Goal: Task Accomplishment & Management: Manage account settings

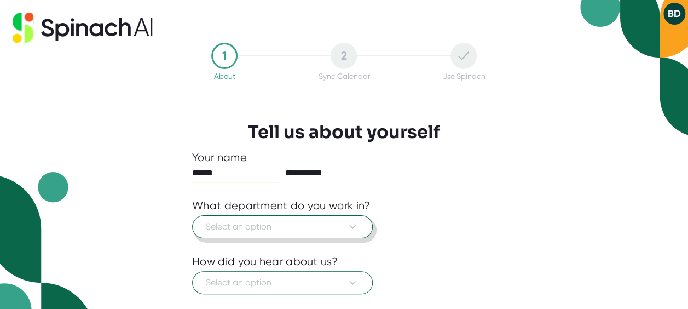
click at [254, 232] on span "Select an option" at bounding box center [282, 226] width 153 height 13
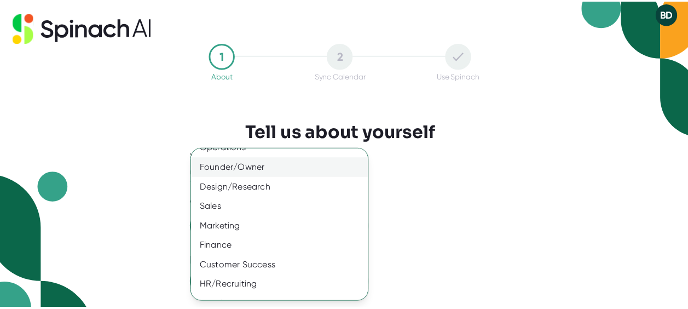
scroll to position [107, 0]
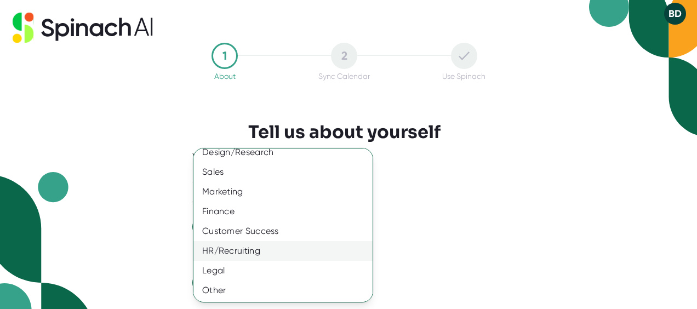
click at [245, 250] on div "HR/Recruiting" at bounding box center [286, 251] width 187 height 20
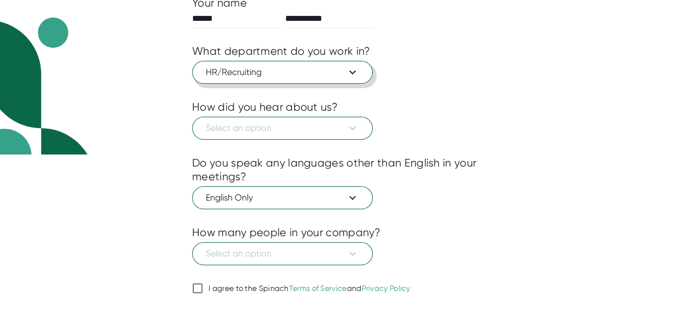
scroll to position [185, 0]
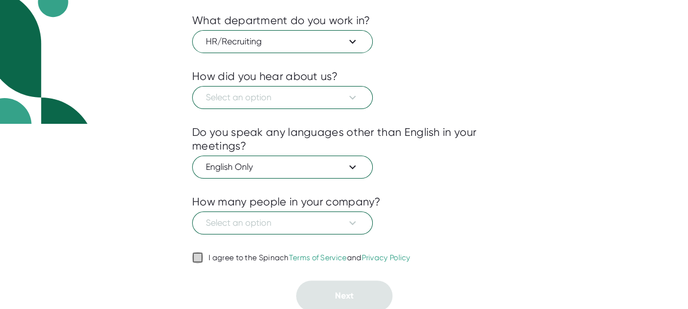
click at [197, 255] on input "I agree to the Spinach Terms of Service and Privacy Policy" at bounding box center [197, 257] width 11 height 13
checkbox input "true"
click at [266, 224] on span "Select an option" at bounding box center [282, 222] width 153 height 13
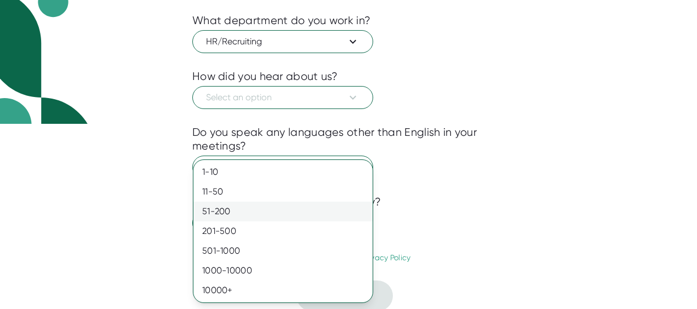
click at [233, 214] on div "51-200" at bounding box center [282, 212] width 179 height 20
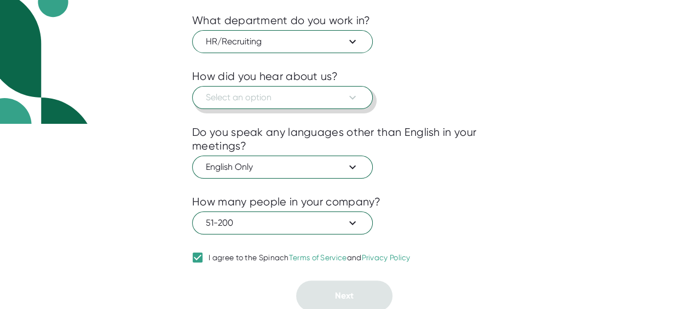
click at [256, 100] on span "Select an option" at bounding box center [282, 97] width 153 height 13
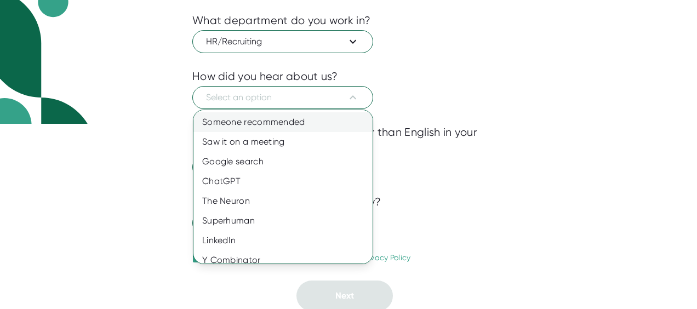
click at [261, 123] on div "Someone recommended" at bounding box center [286, 122] width 187 height 20
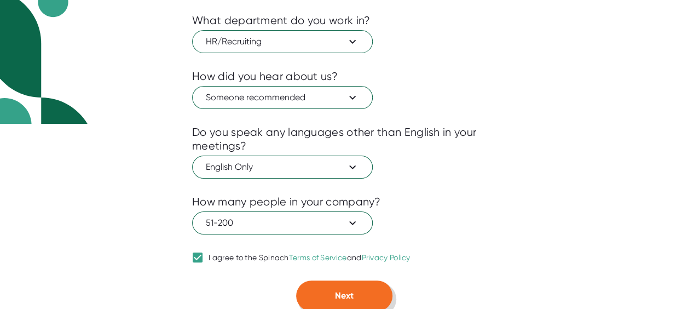
click at [368, 291] on button "Next" at bounding box center [344, 295] width 96 height 31
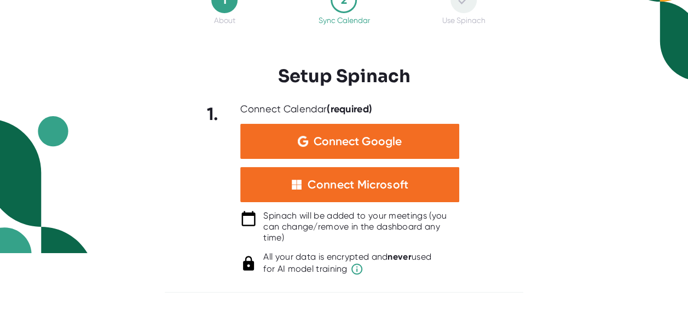
scroll to position [55, 0]
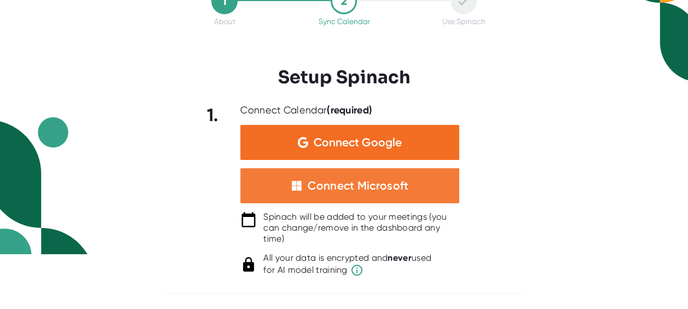
click at [402, 195] on div "Connect Microsoft" at bounding box center [349, 185] width 219 height 35
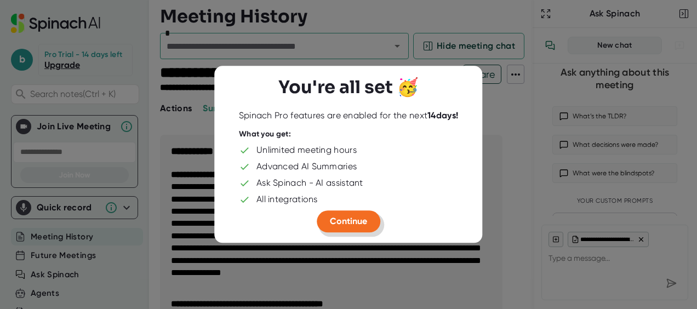
click at [368, 217] on button "Continue" at bounding box center [349, 221] width 64 height 22
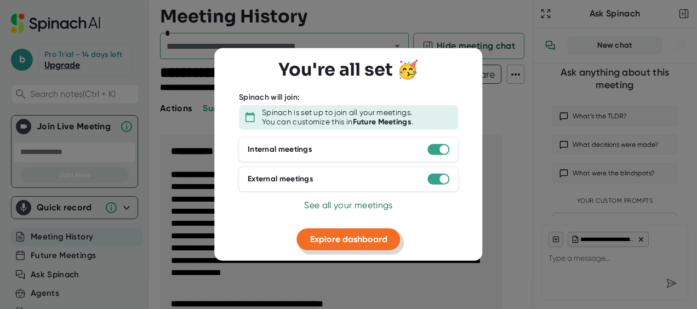
click at [348, 237] on span "Explore dashboard" at bounding box center [348, 238] width 77 height 10
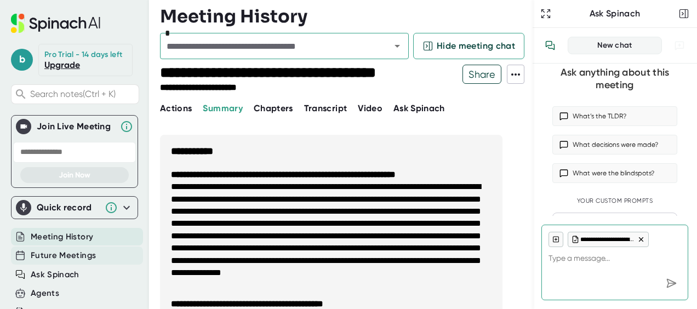
type textarea "x"
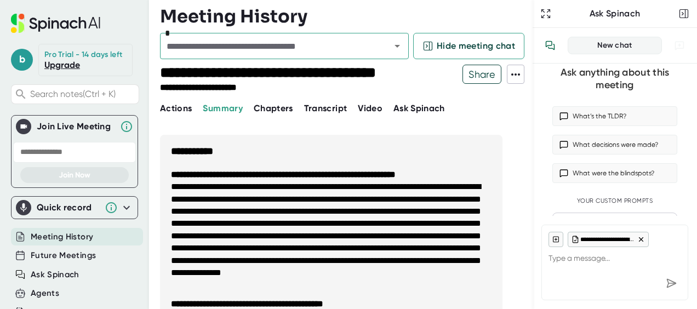
click at [48, 254] on div "Future Meetings" at bounding box center [74, 255] width 127 height 19
click at [71, 262] on span "Future Meetings" at bounding box center [63, 255] width 65 height 13
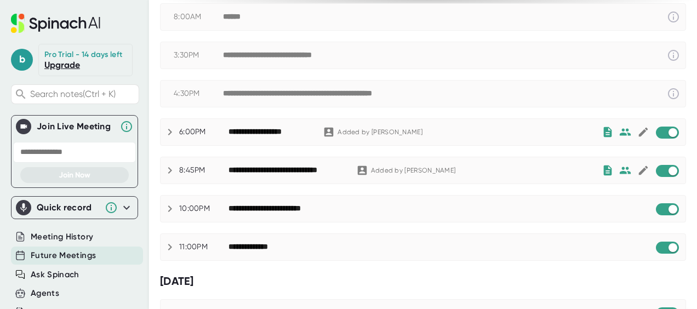
scroll to position [216, 0]
click at [655, 135] on span at bounding box center [666, 132] width 23 height 12
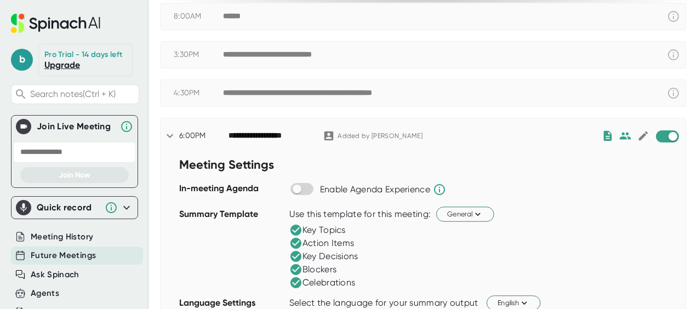
click at [655, 140] on span at bounding box center [666, 136] width 23 height 12
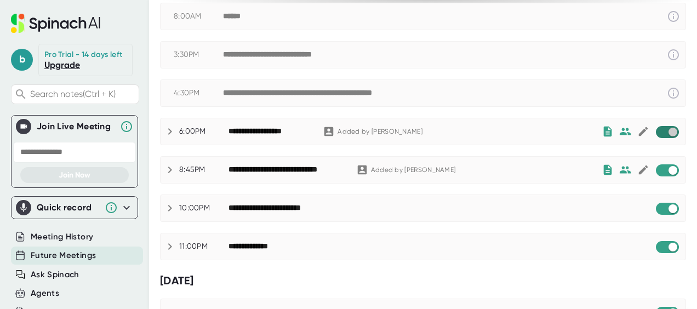
click at [657, 129] on input "checkbox" at bounding box center [672, 132] width 31 height 10
checkbox input "true"
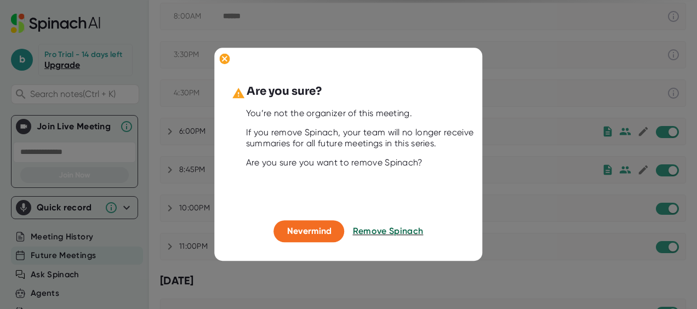
drag, startPoint x: 387, startPoint y: 227, endPoint x: 432, endPoint y: 207, distance: 48.5
click at [388, 227] on span "Remove Spinach" at bounding box center [388, 231] width 71 height 10
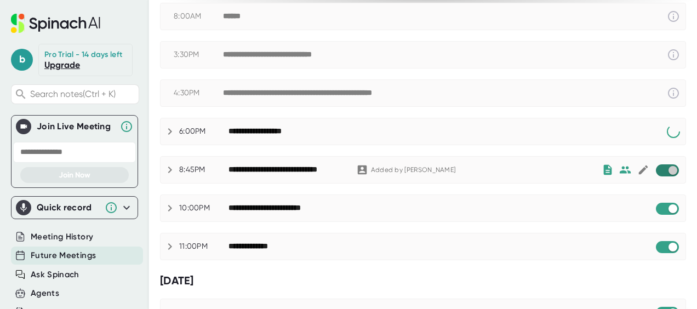
click at [657, 165] on input "checkbox" at bounding box center [672, 170] width 31 height 10
checkbox input "true"
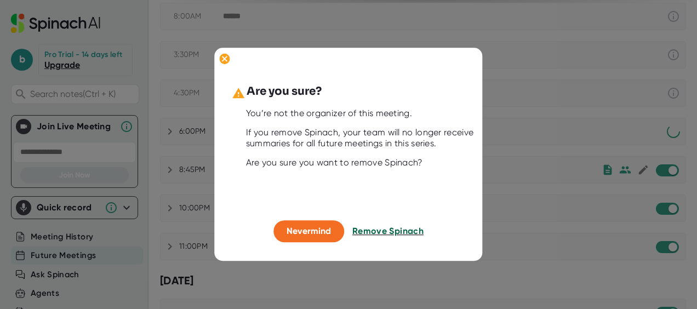
click at [402, 231] on span "Remove Spinach" at bounding box center [387, 231] width 71 height 10
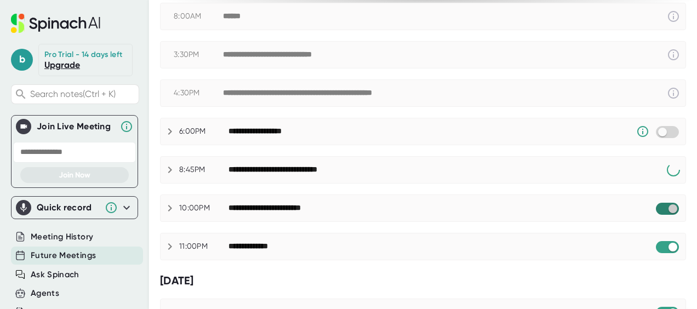
click at [657, 204] on input "checkbox" at bounding box center [672, 209] width 31 height 10
checkbox input "true"
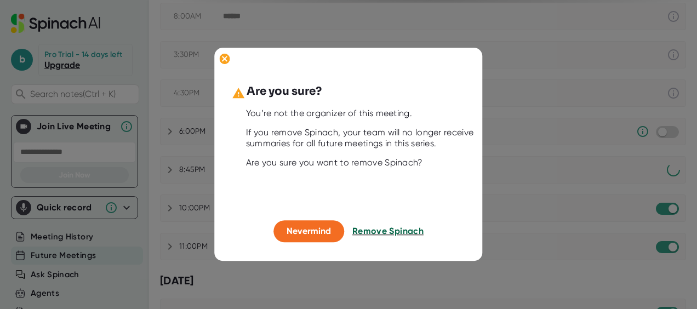
click at [386, 227] on span "Remove Spinach" at bounding box center [387, 231] width 71 height 10
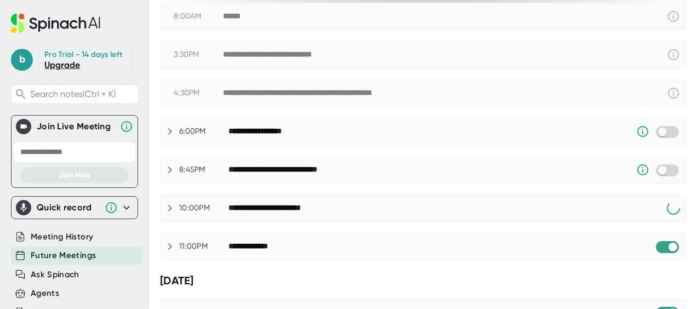
click at [650, 249] on div "**********" at bounding box center [422, 246] width 525 height 26
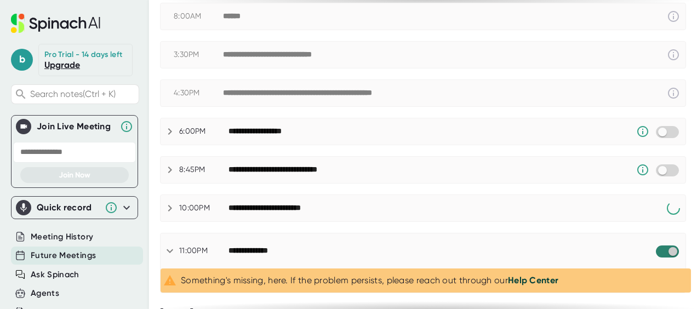
click at [657, 246] on input "checkbox" at bounding box center [672, 251] width 31 height 10
checkbox input "true"
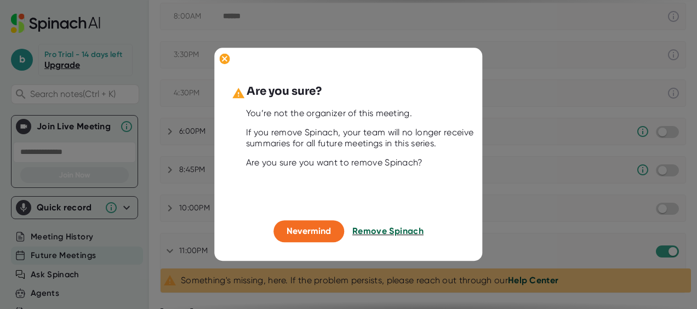
click at [376, 230] on span "Remove Spinach" at bounding box center [387, 231] width 71 height 10
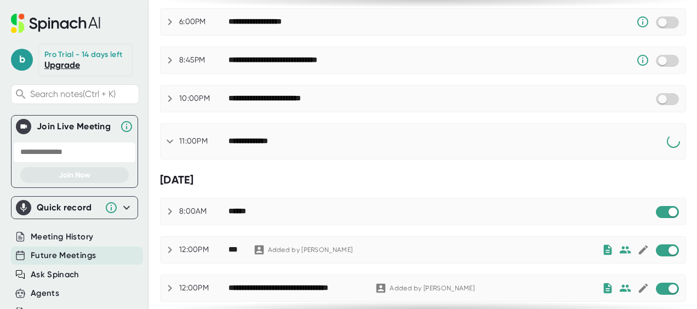
scroll to position [380, 0]
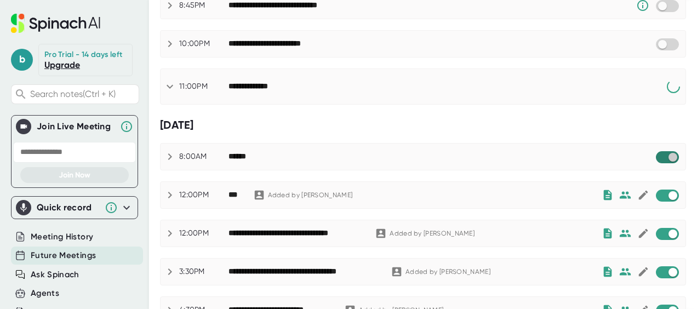
click at [651, 155] on div "**********" at bounding box center [423, 142] width 526 height 964
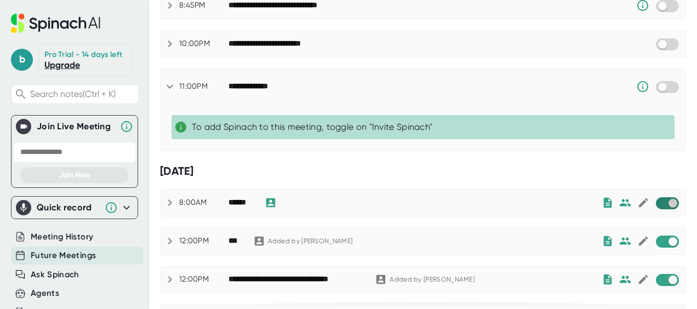
click at [657, 198] on input "checkbox" at bounding box center [672, 203] width 31 height 10
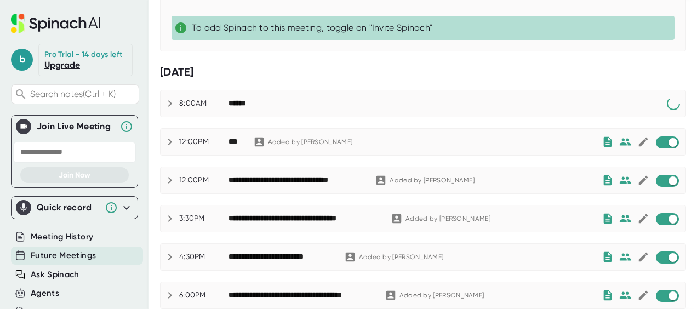
scroll to position [490, 0]
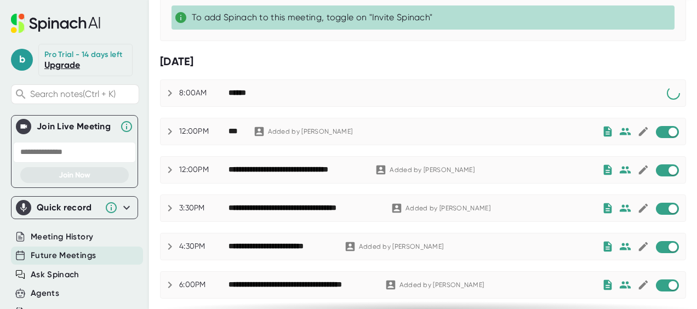
click at [655, 129] on span at bounding box center [666, 132] width 23 height 12
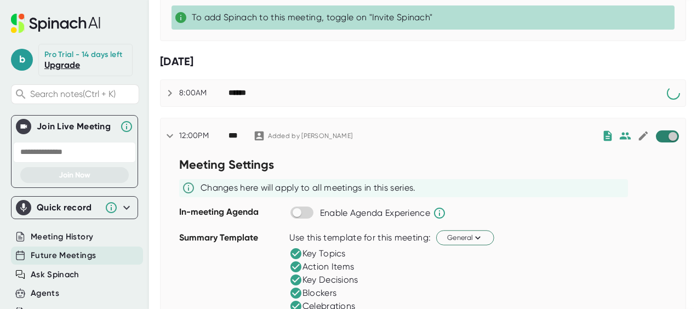
click at [657, 131] on input "checkbox" at bounding box center [672, 136] width 31 height 10
checkbox input "true"
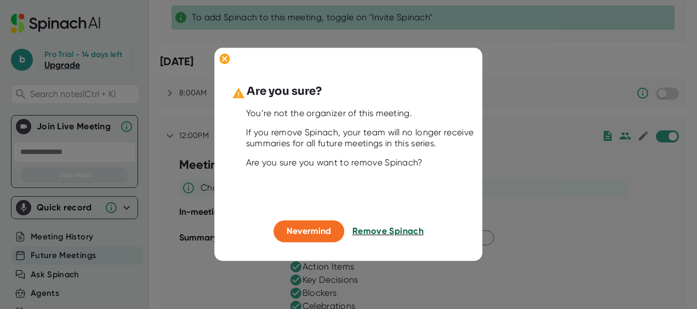
click at [388, 228] on span "Remove Spinach" at bounding box center [387, 231] width 71 height 10
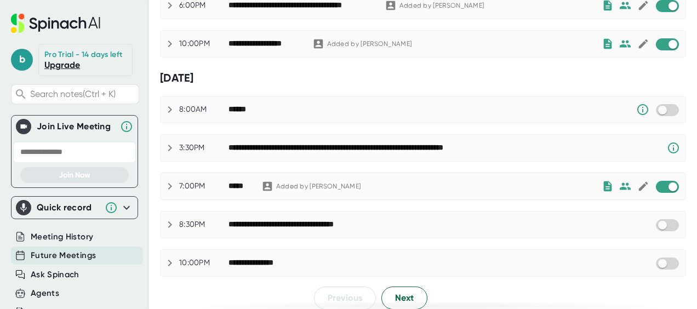
scroll to position [824, 0]
click at [66, 243] on span "Meeting History" at bounding box center [62, 237] width 62 height 13
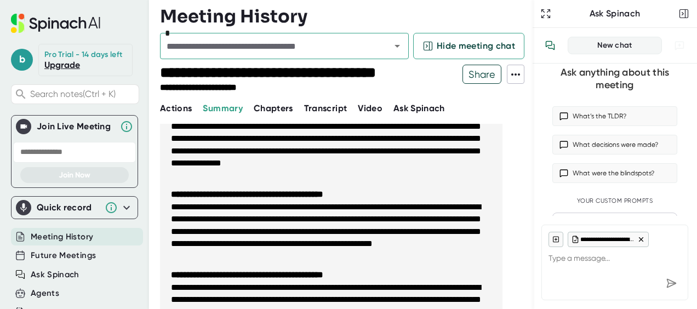
type textarea "x"
